Goal: Transaction & Acquisition: Purchase product/service

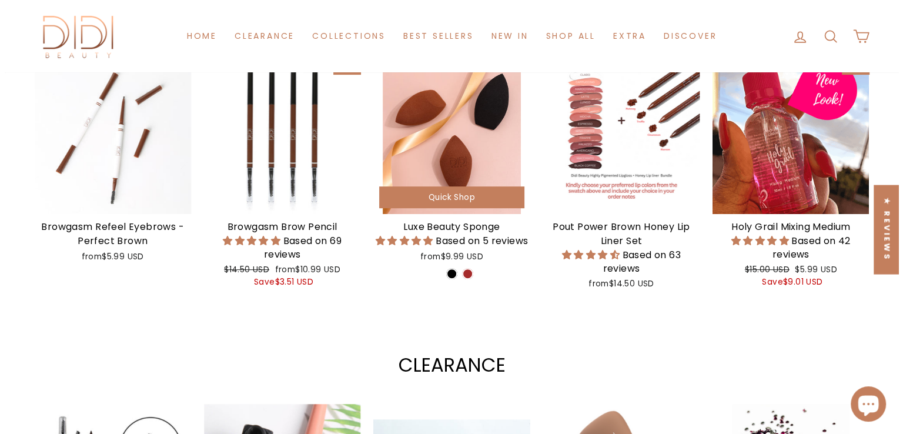
scroll to position [470, 0]
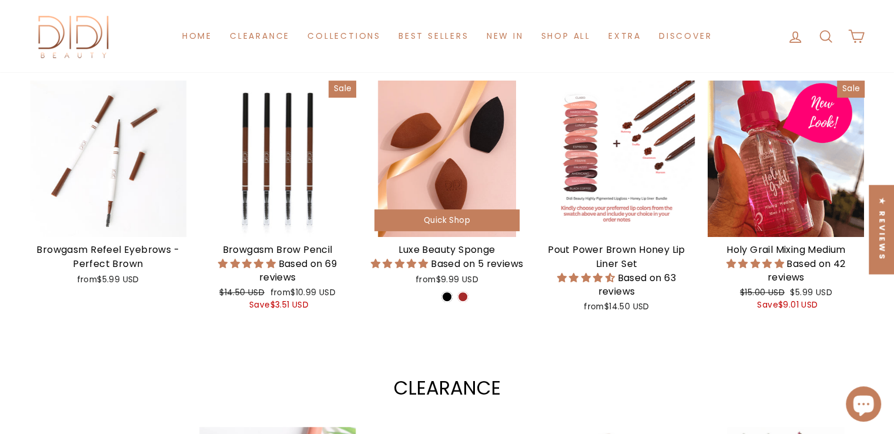
click at [429, 219] on span "Quick Shop" at bounding box center [447, 220] width 46 height 11
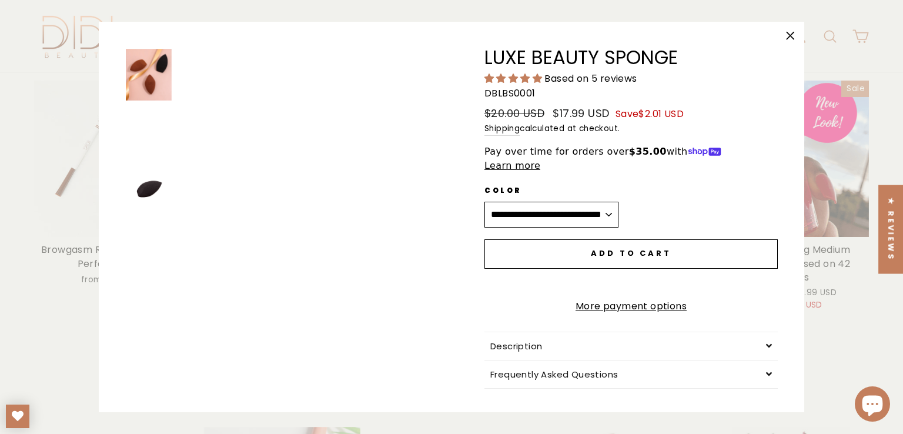
click at [640, 239] on button "Add to cart" at bounding box center [630, 253] width 293 height 29
click at [642, 239] on button "Add to cart" at bounding box center [630, 253] width 293 height 29
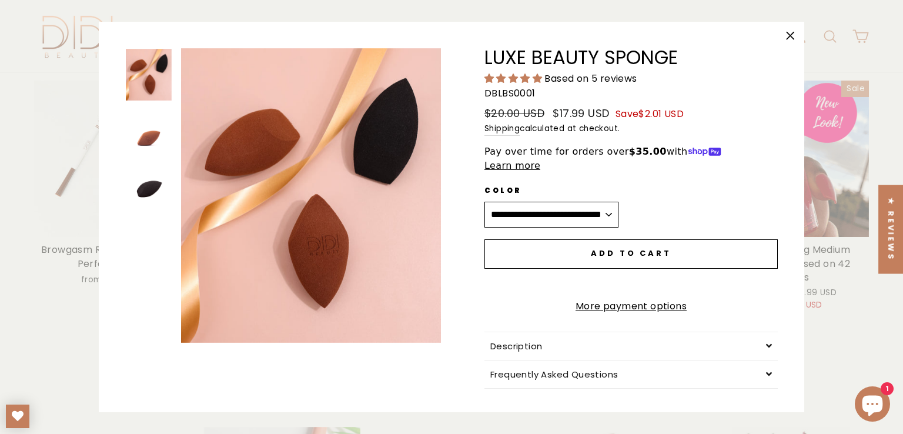
scroll to position [0, 0]
click at [595, 239] on button "Add to cart" at bounding box center [630, 253] width 293 height 29
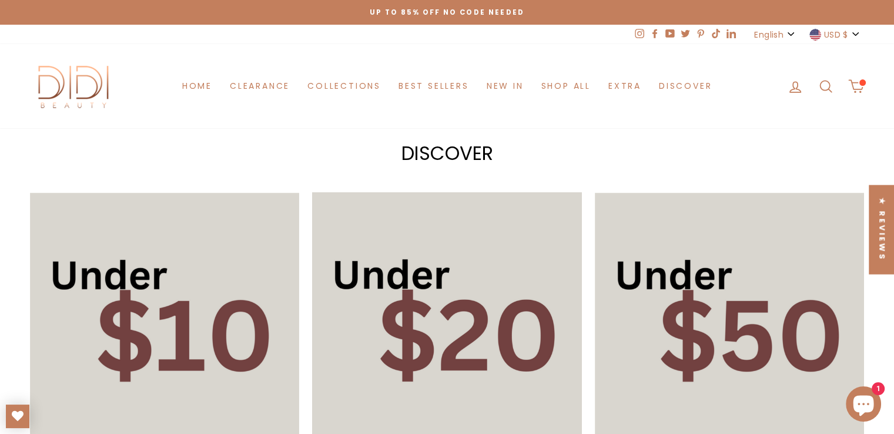
click at [861, 81] on icon at bounding box center [856, 86] width 16 height 16
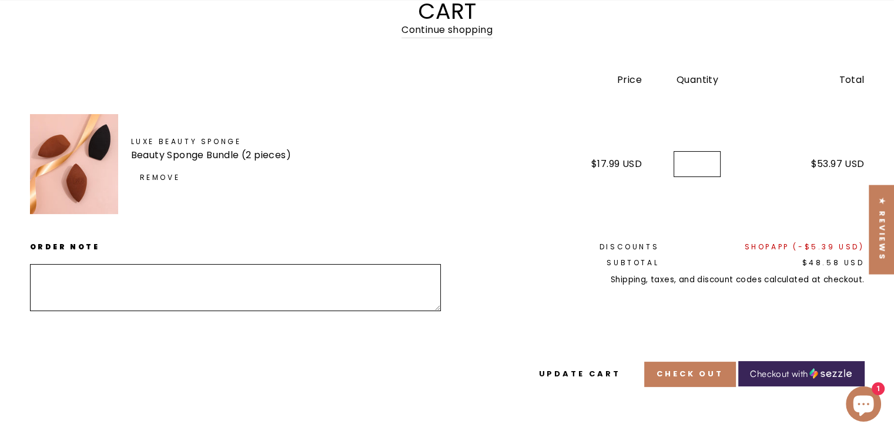
scroll to position [156, 0]
